Goal: Task Accomplishment & Management: Use online tool/utility

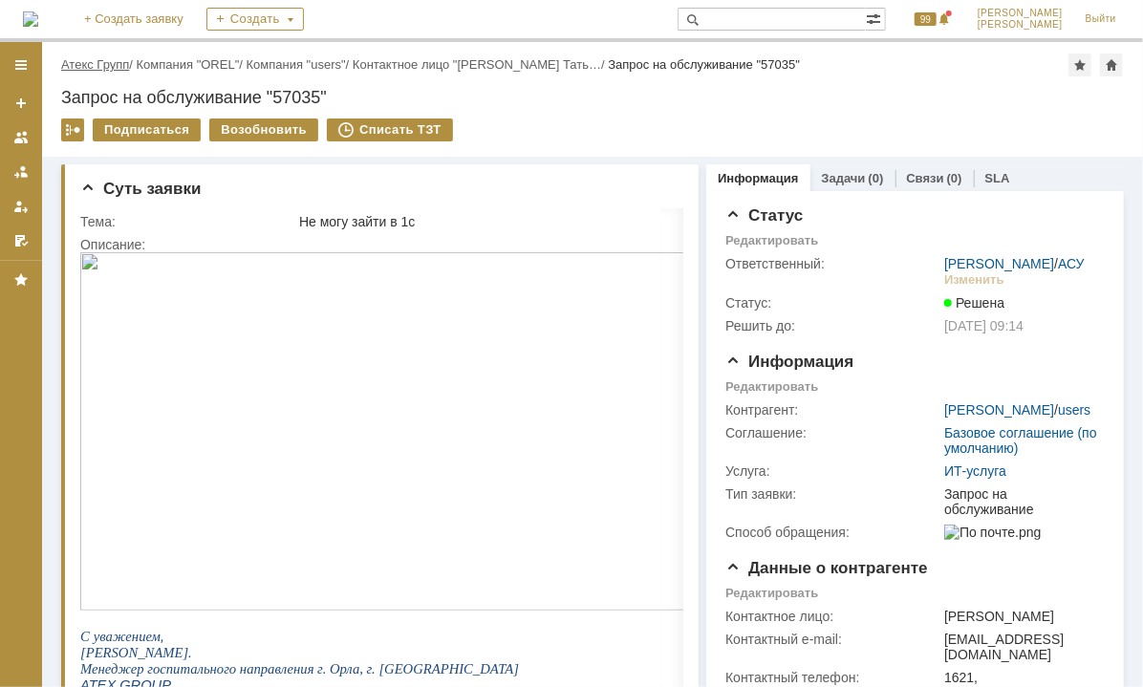
click at [96, 59] on link "Атекс Групп" at bounding box center [95, 64] width 68 height 14
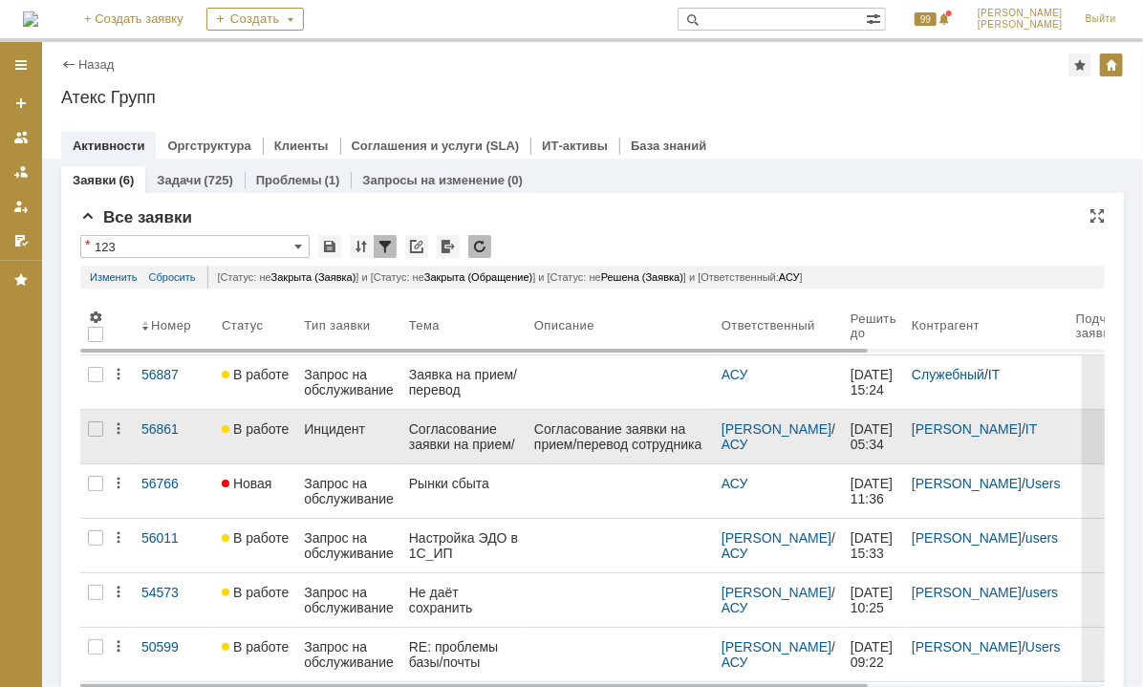
click at [460, 428] on div "Согласование заявки на прием/перевод сотрудника № 00000000113 от [DATE] 11:23:1…" at bounding box center [464, 436] width 110 height 31
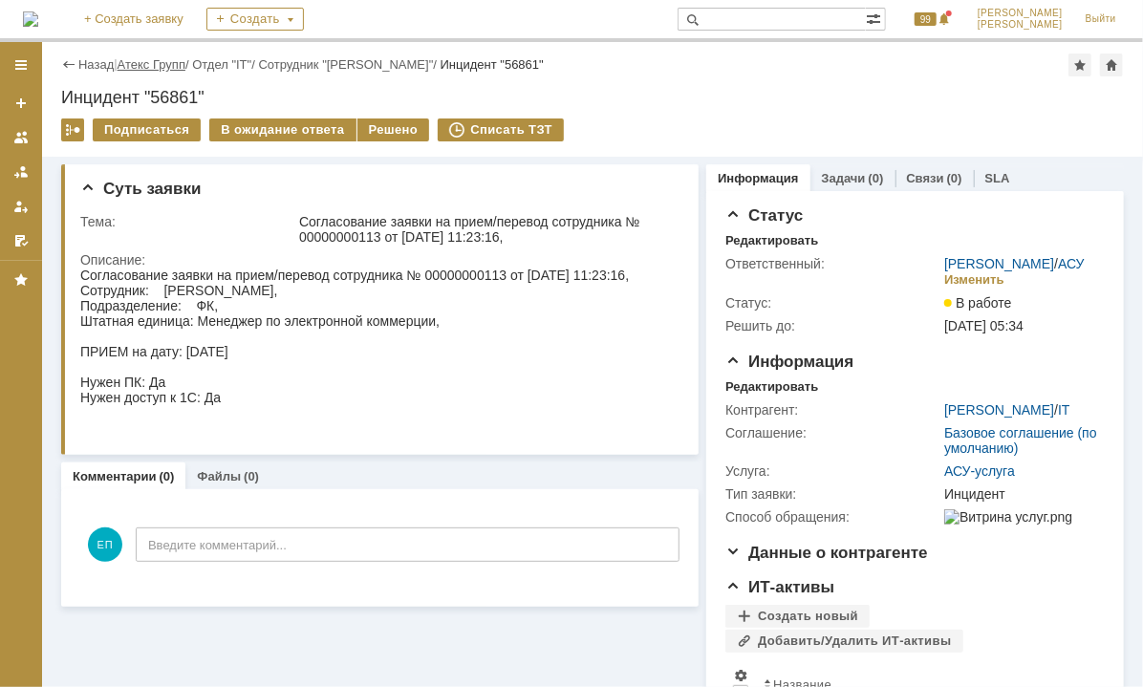
click at [168, 68] on link "Атекс Групп" at bounding box center [152, 64] width 68 height 14
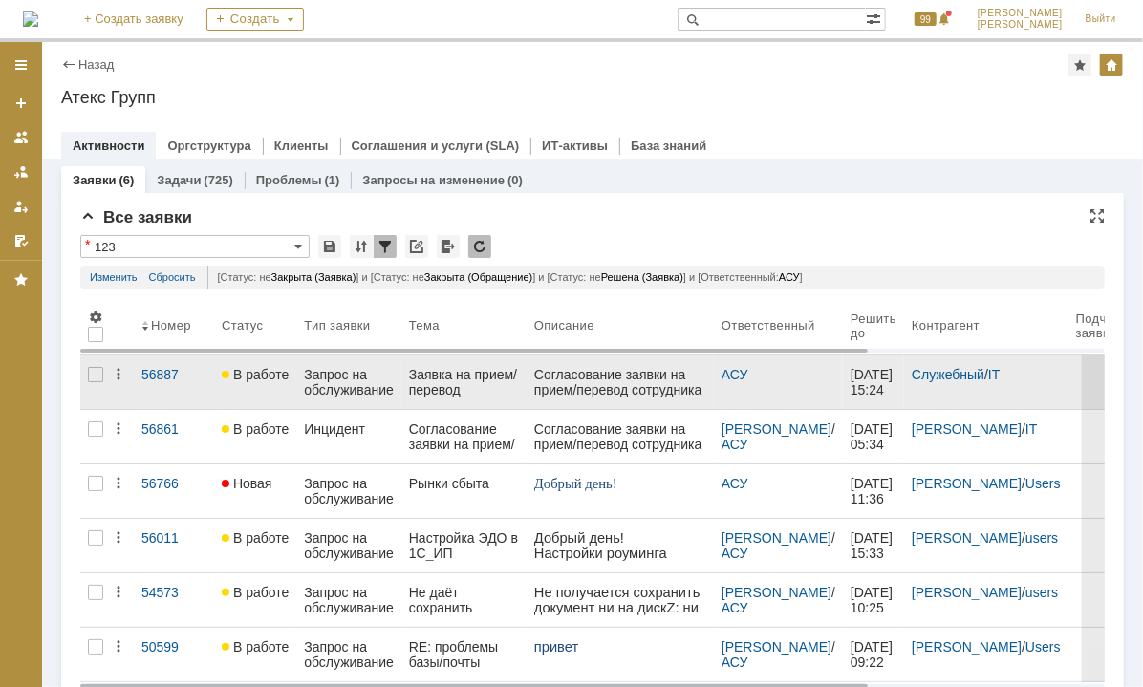
click at [585, 382] on div "Согласование заявки на прием/перевод сотрудника № 00000000117 от [DATE] 14:42:3…" at bounding box center [619, 511] width 172 height 290
click at [368, 382] on div "Запрос на обслуживание" at bounding box center [349, 382] width 90 height 31
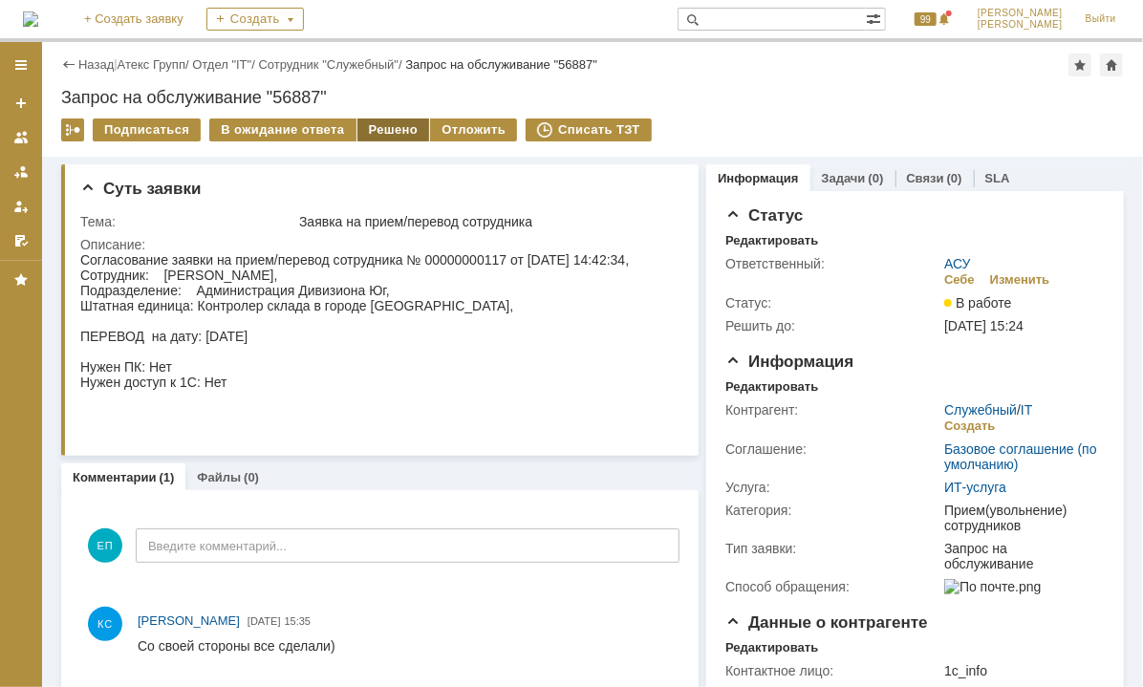
click at [383, 130] on div "Решено" at bounding box center [393, 129] width 73 height 23
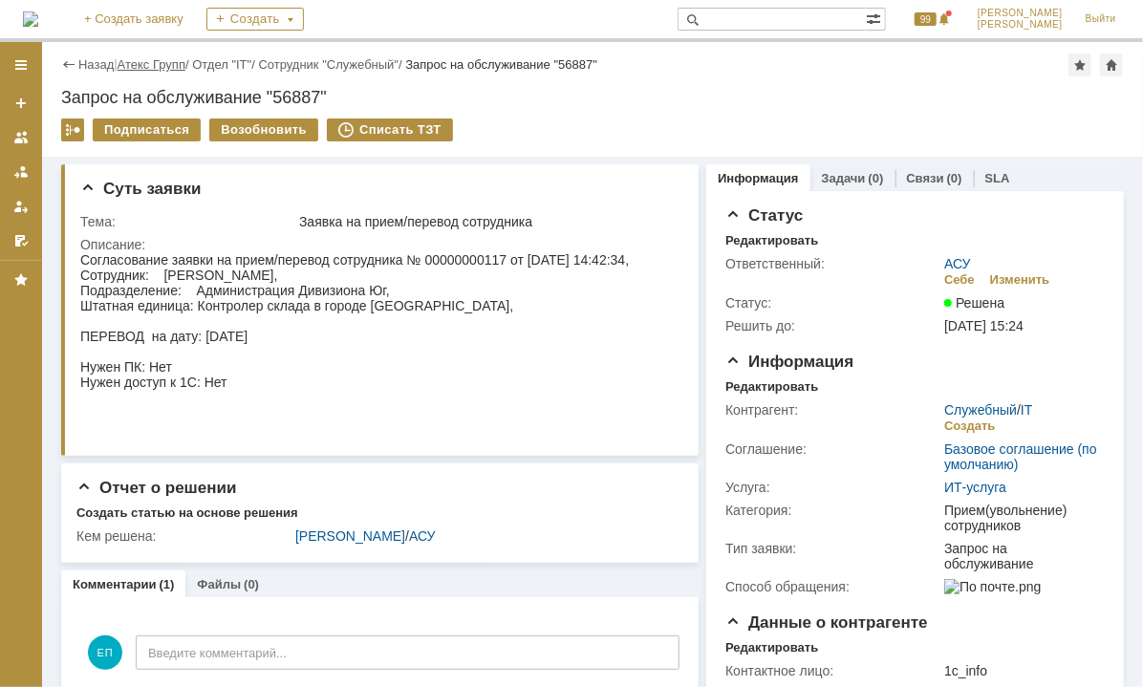
click at [145, 66] on link "Атекс Групп" at bounding box center [152, 64] width 68 height 14
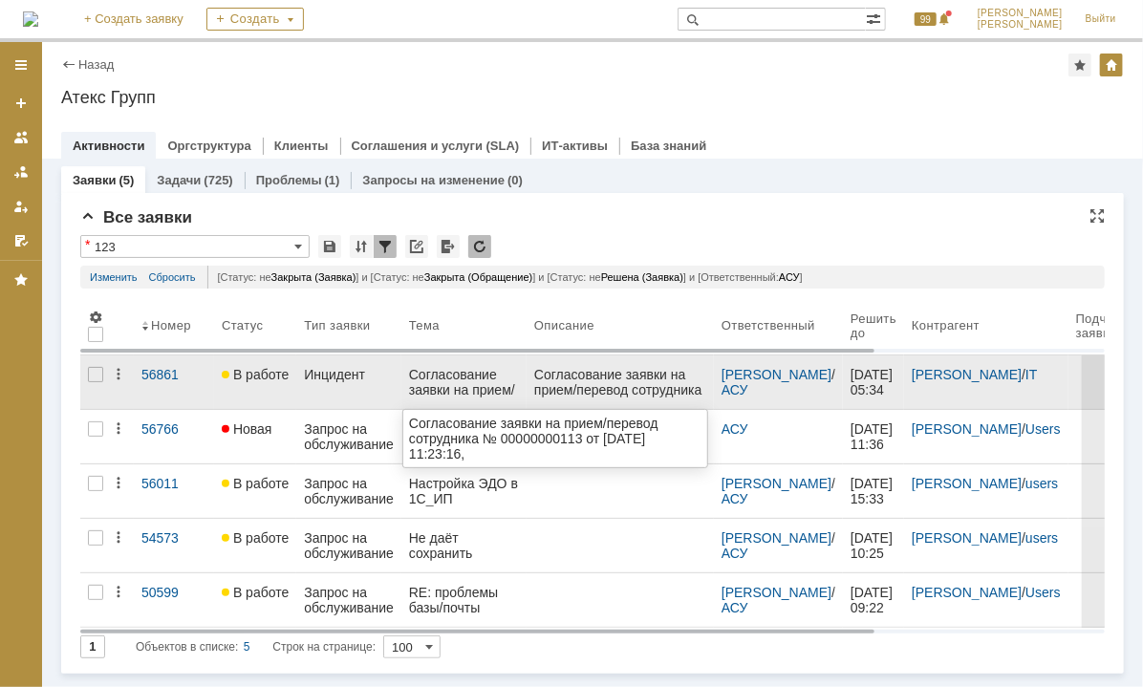
click at [460, 382] on div "Согласование заявки на прием/перевод сотрудника № 00000000113 от [DATE] 11:23:1…" at bounding box center [464, 382] width 110 height 31
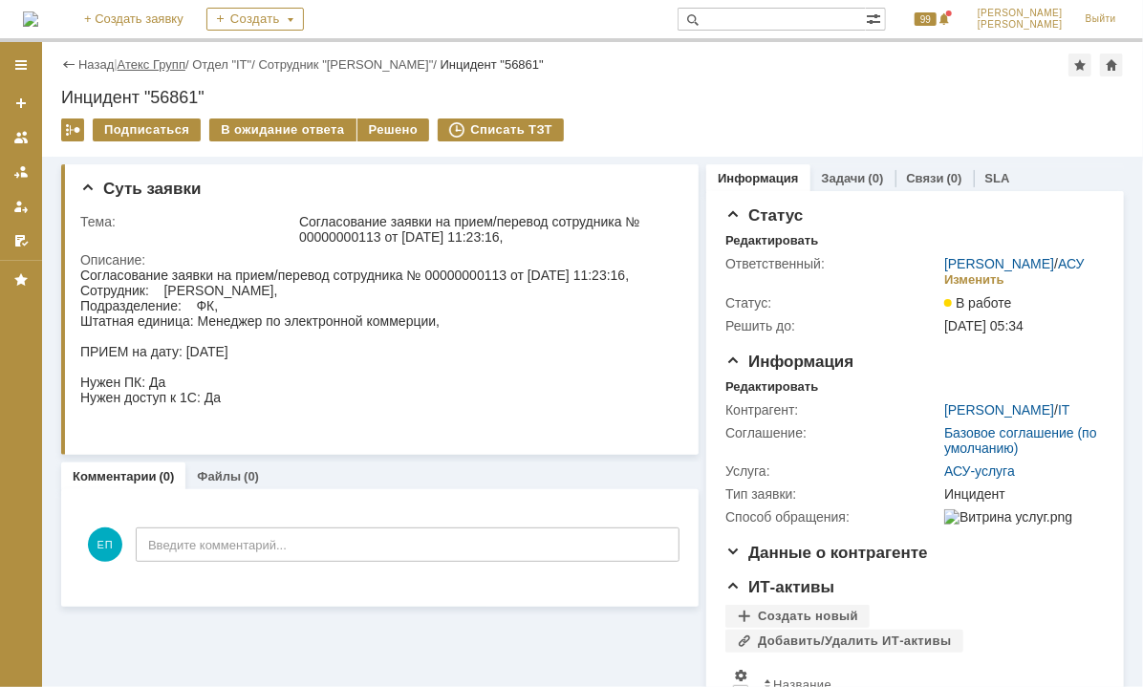
click at [142, 68] on link "Атекс Групп" at bounding box center [152, 64] width 68 height 14
